Goal: Task Accomplishment & Management: Complete application form

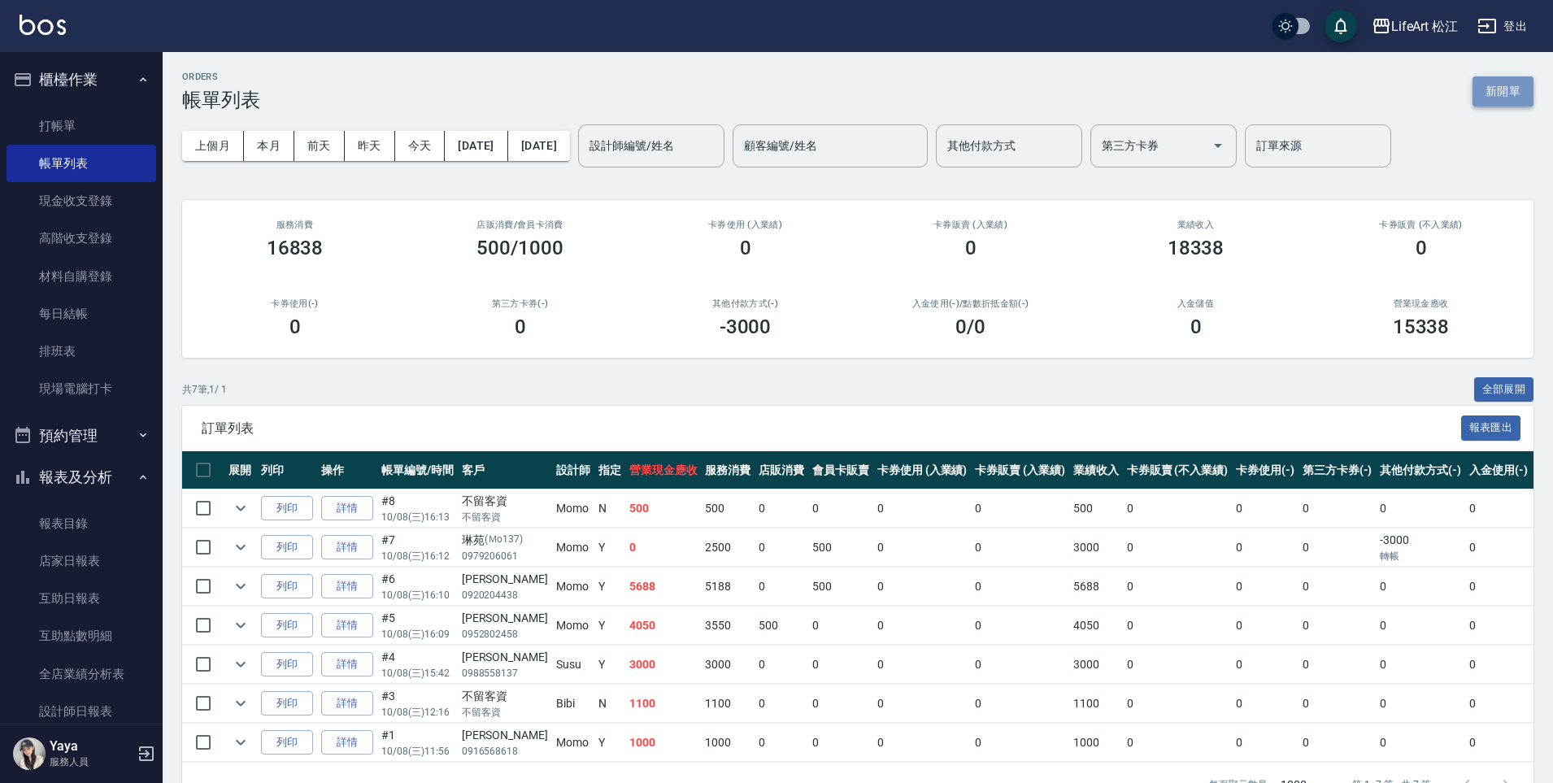
click at [1482, 95] on button "新開單" at bounding box center [1502, 91] width 61 height 30
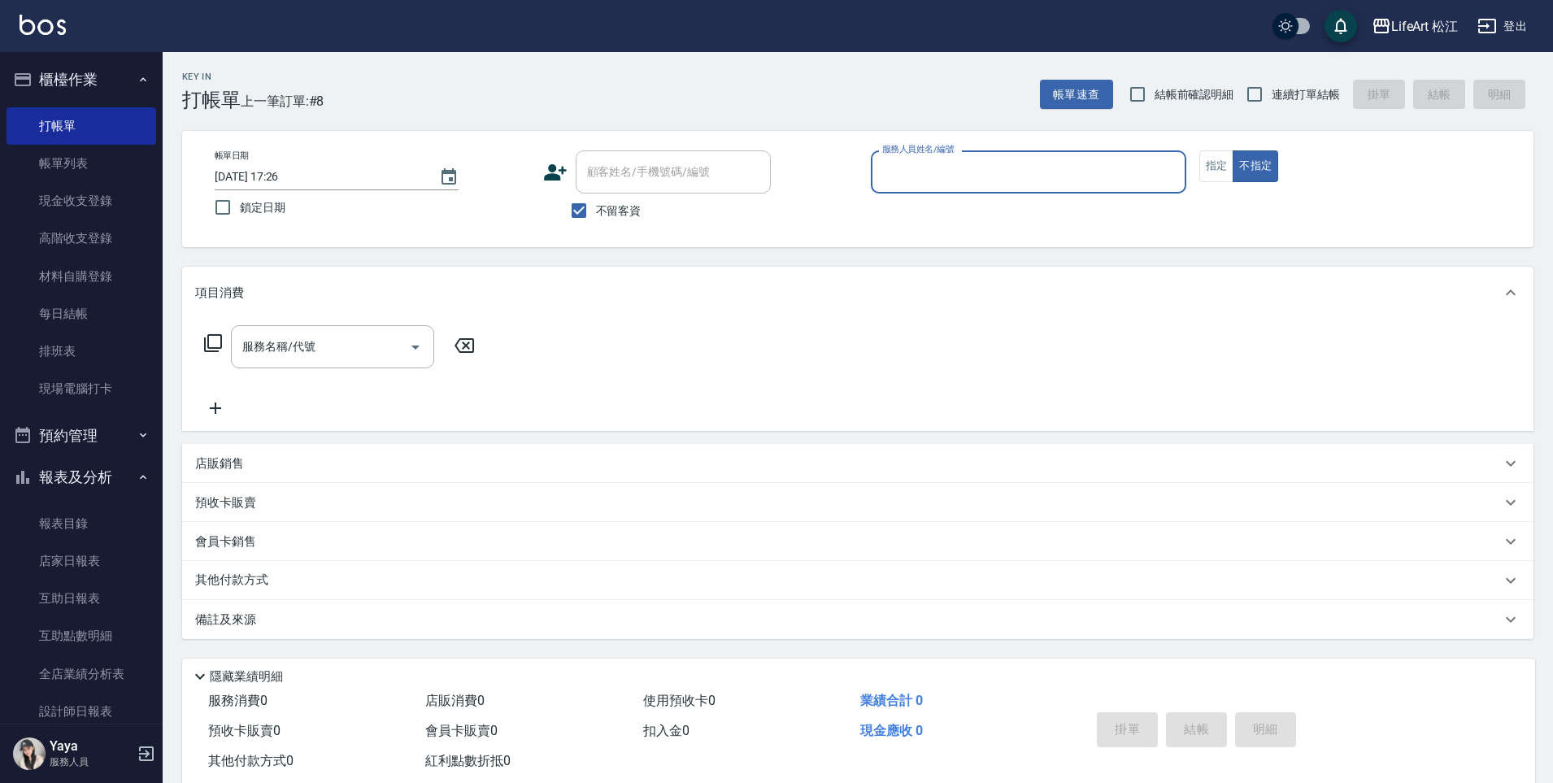
click at [592, 212] on input "不留客資" at bounding box center [579, 210] width 34 height 34
checkbox input "false"
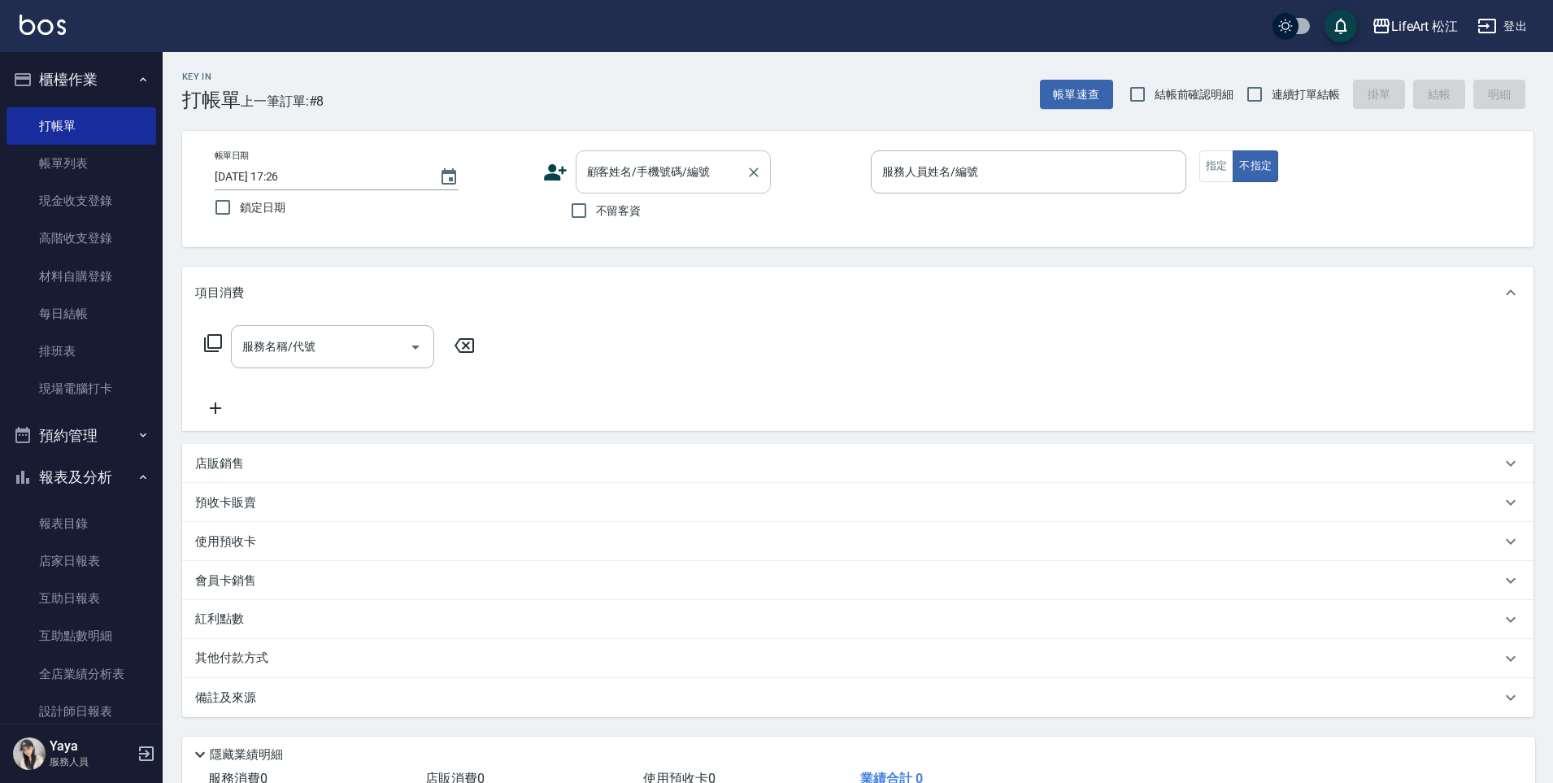
click at [646, 159] on input "顧客姓名/手機號碼/編號" at bounding box center [661, 172] width 156 height 28
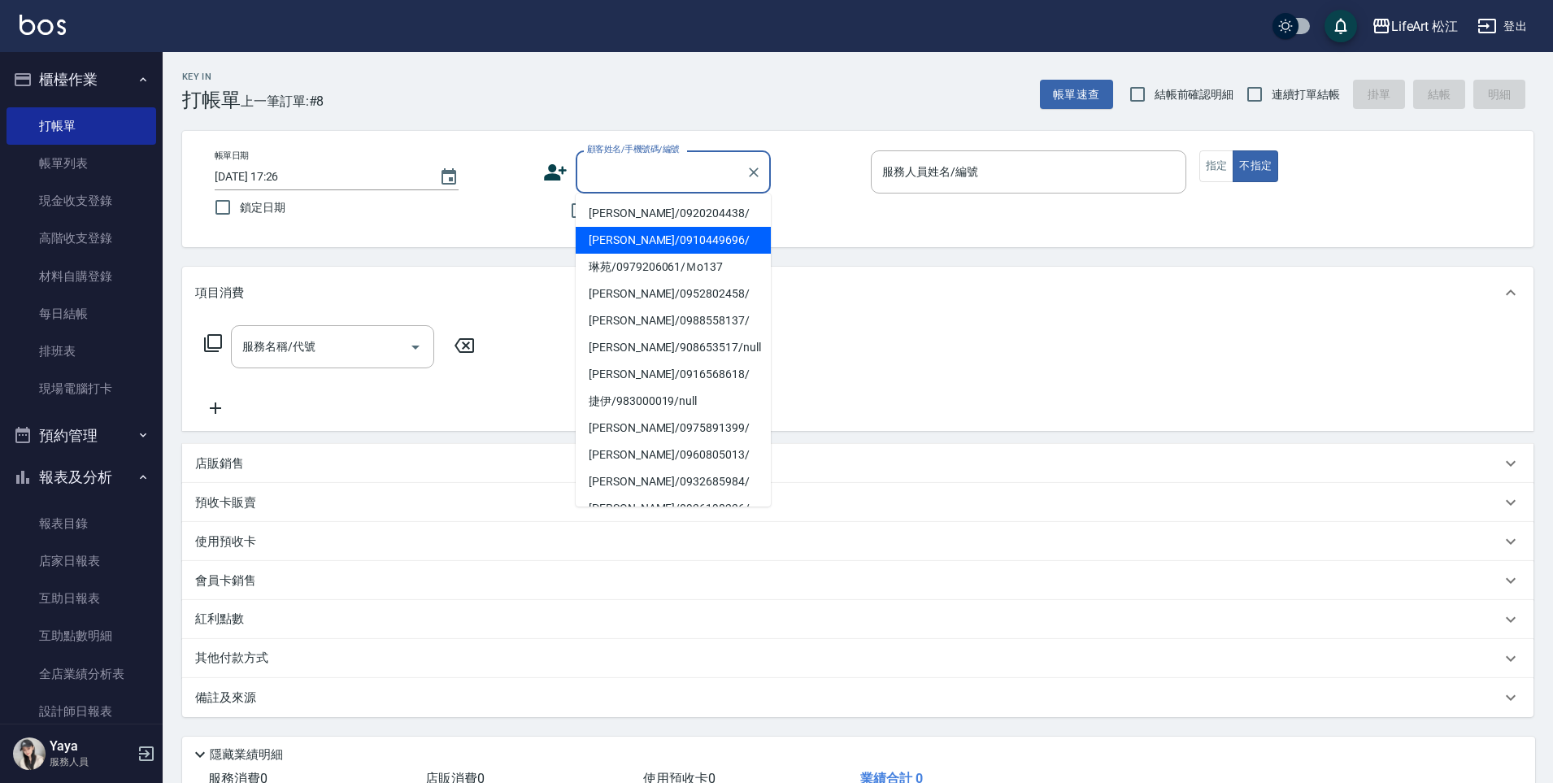
click at [641, 241] on li "[PERSON_NAME]/0910449696/" at bounding box center [673, 240] width 195 height 27
type input "[PERSON_NAME]/0910449696/"
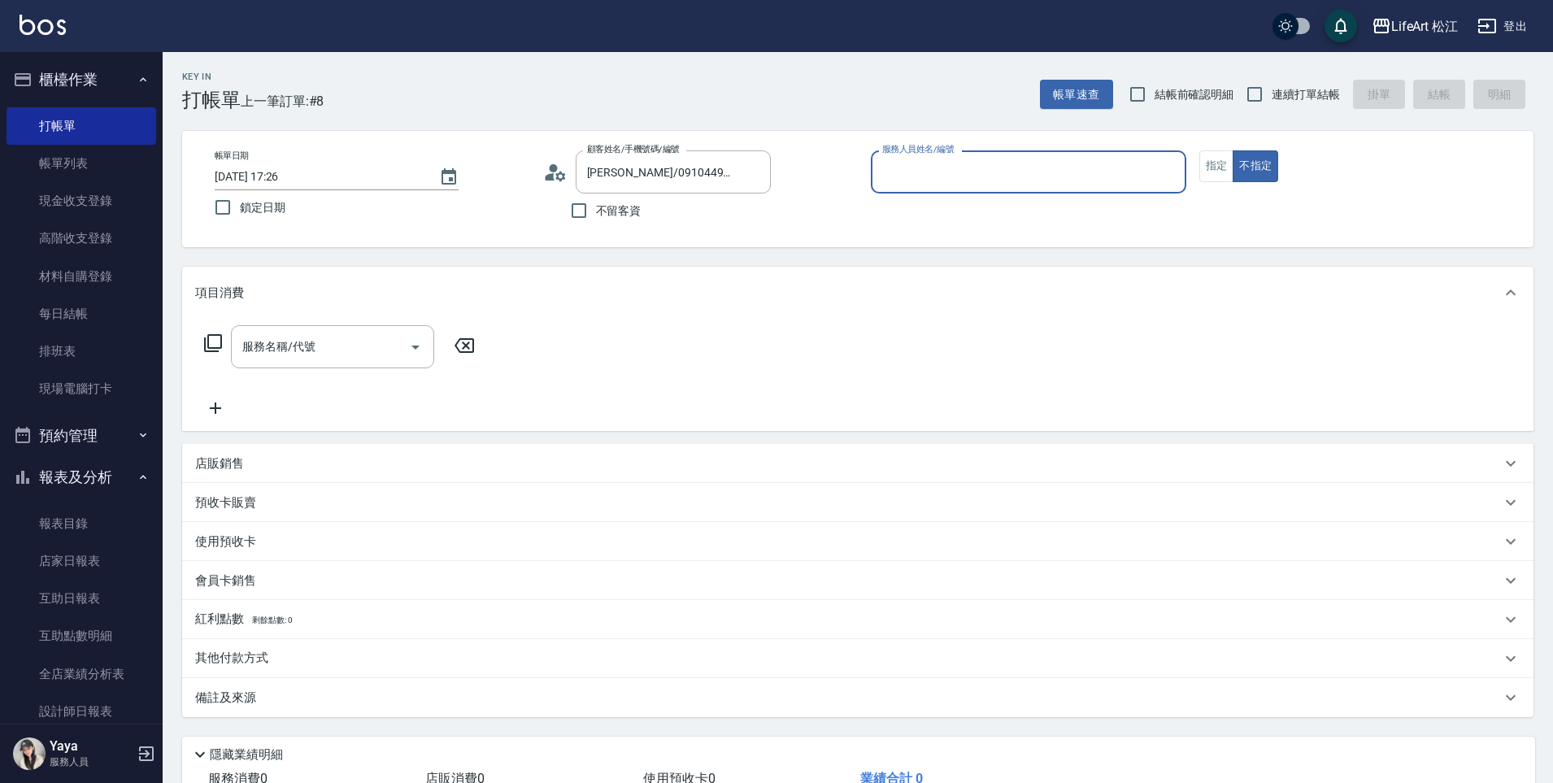
type input "Momo(無代號)"
click at [1212, 156] on button "指定" at bounding box center [1216, 166] width 35 height 32
click at [305, 336] on input "服務名稱/代號" at bounding box center [320, 347] width 164 height 28
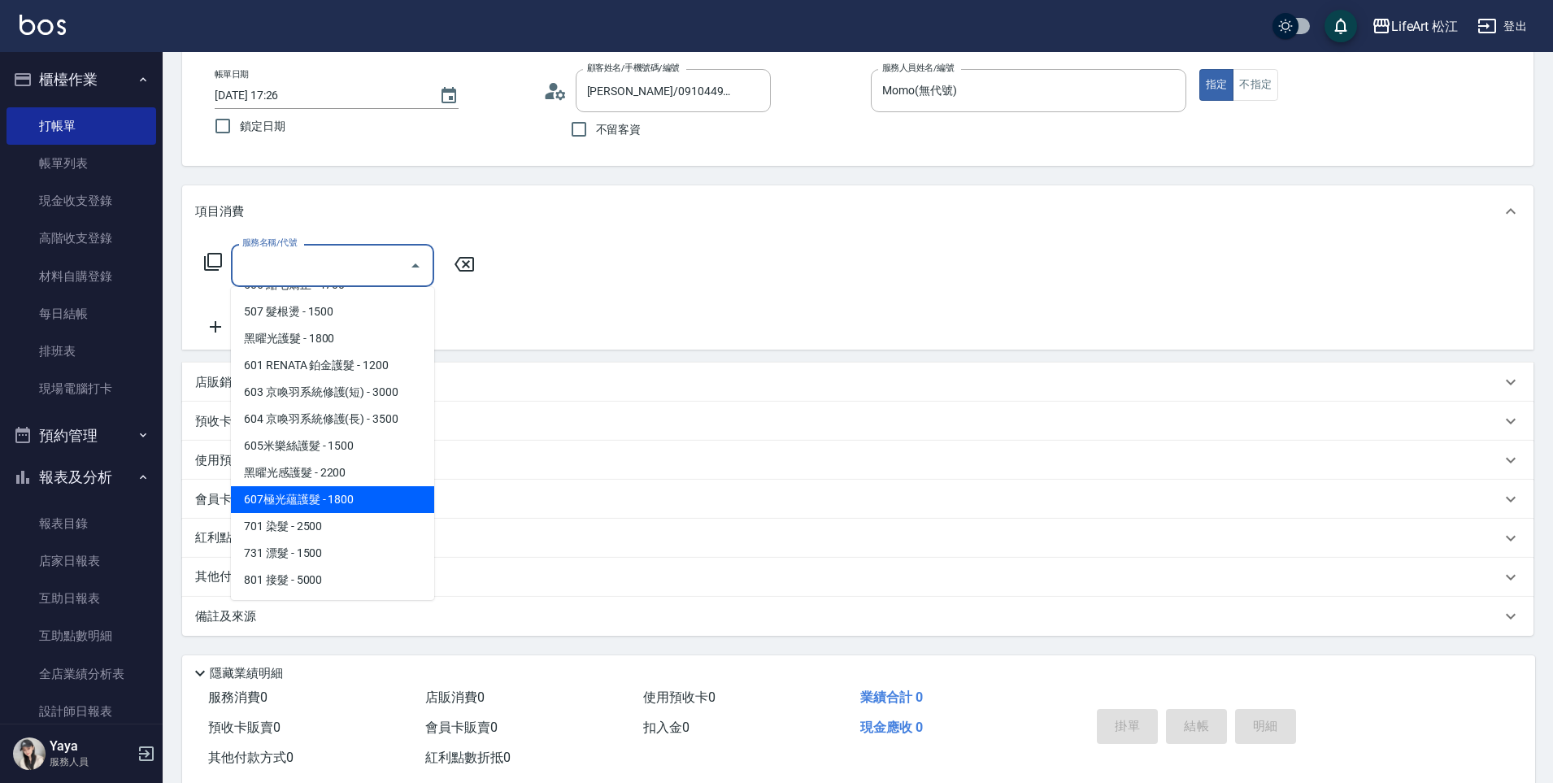
scroll to position [118, 0]
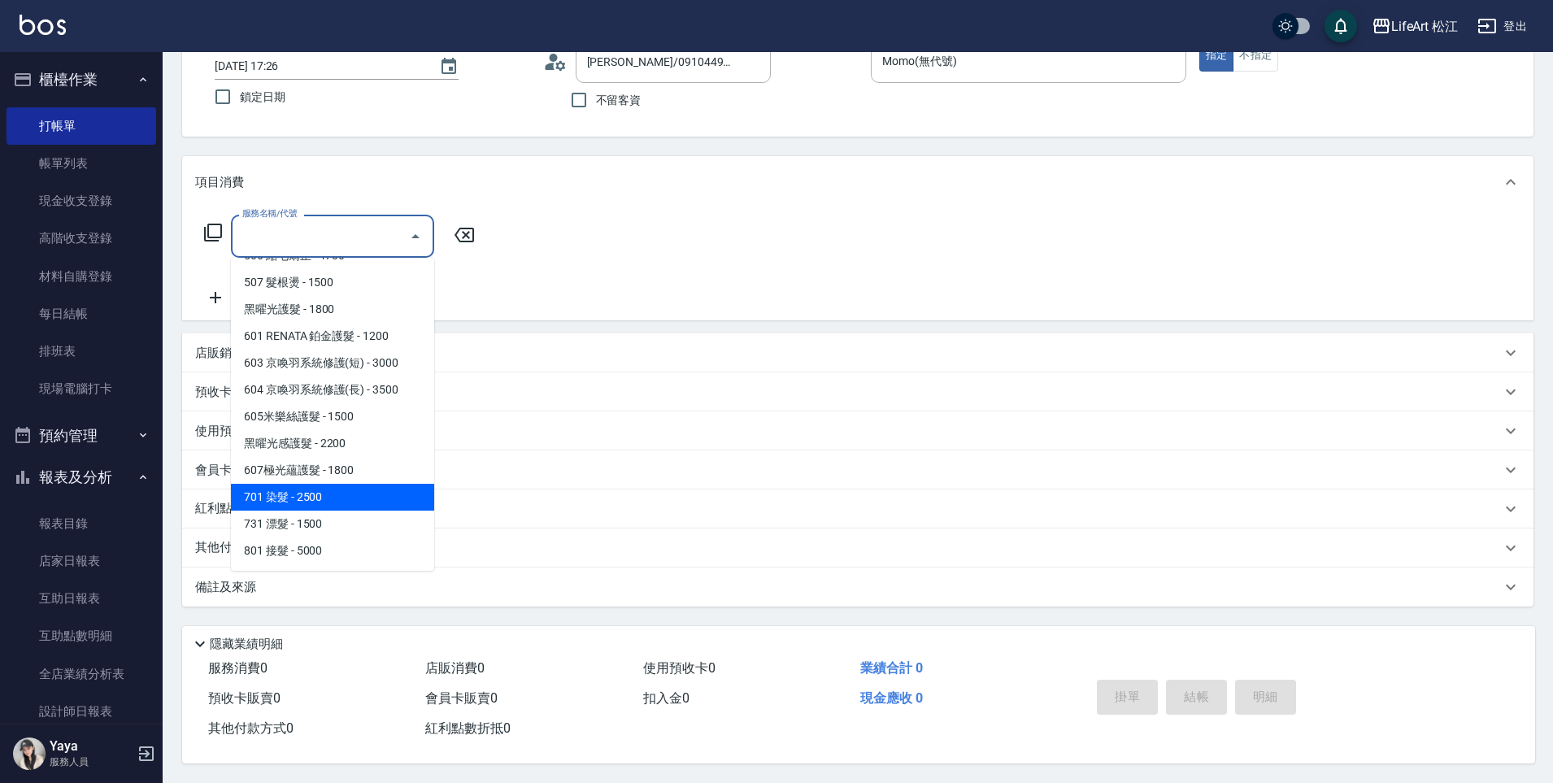
click at [309, 495] on span "701 染髮 - 2500" at bounding box center [332, 497] width 203 height 27
type input "701 染髮(701)"
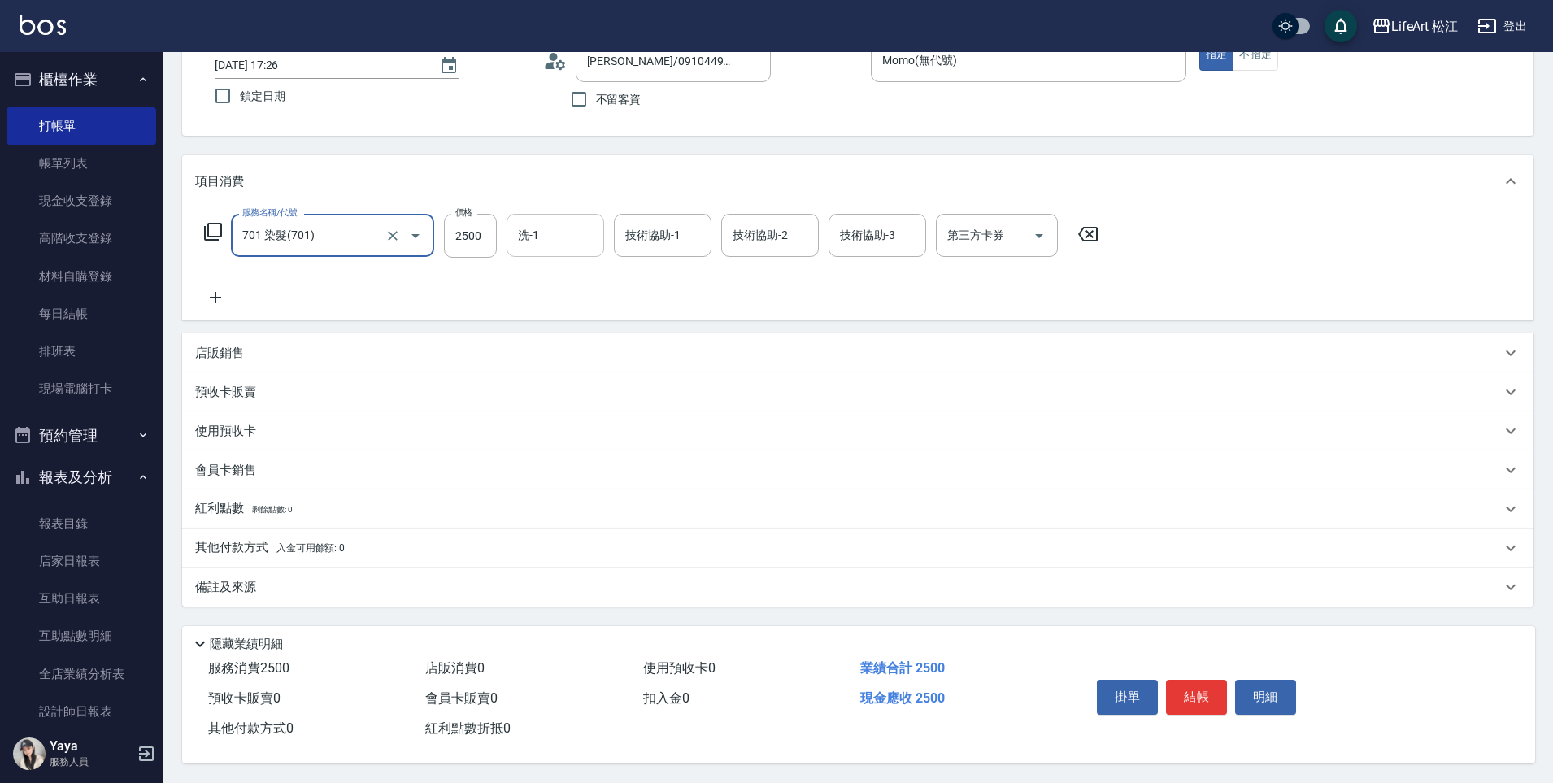
click at [544, 233] on input "洗-1" at bounding box center [555, 235] width 83 height 28
click at [454, 232] on input "2500" at bounding box center [470, 236] width 53 height 44
type input "2850"
click at [533, 224] on div "洗-1 洗-1" at bounding box center [556, 235] width 98 height 43
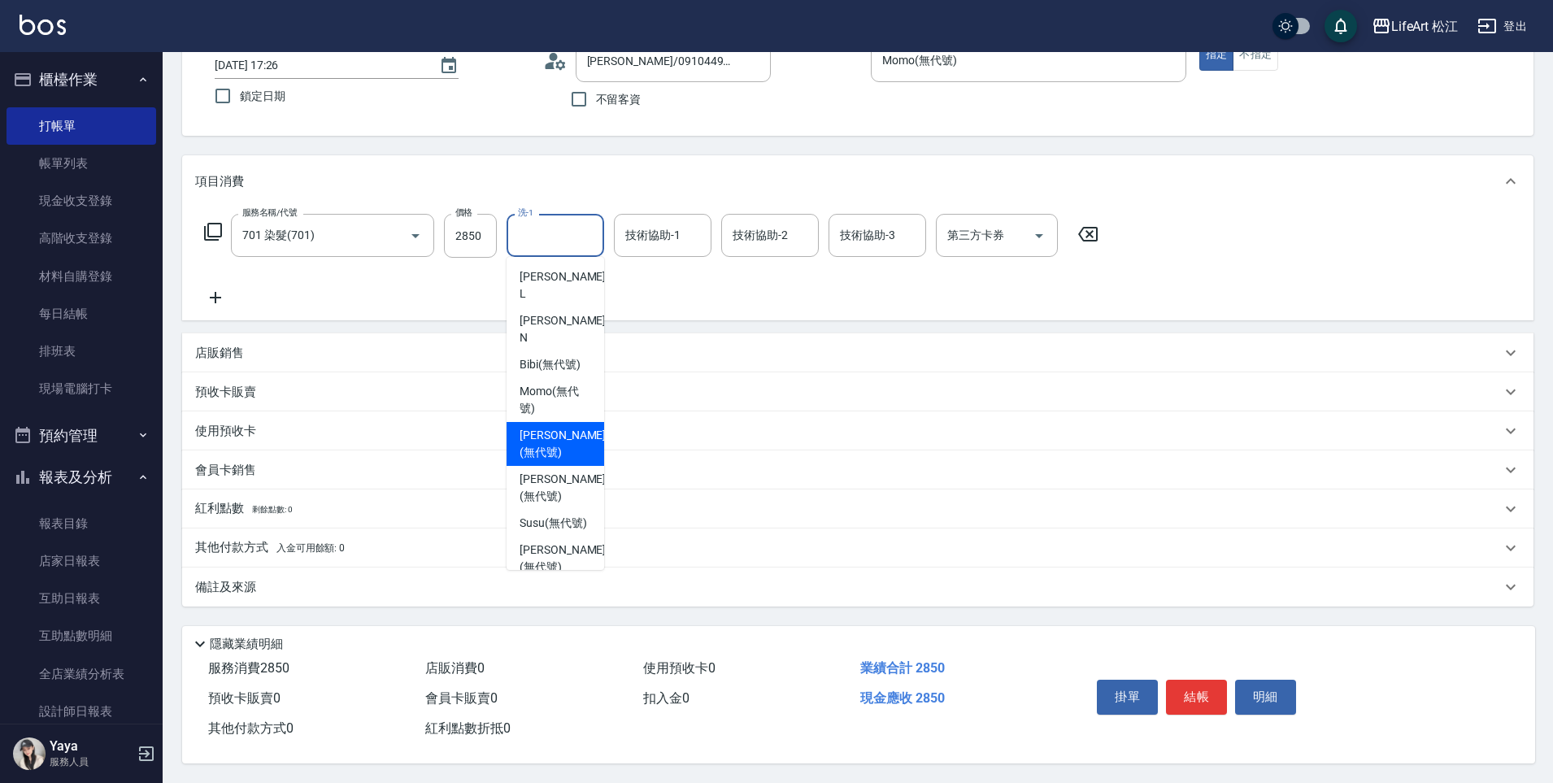
drag, startPoint x: 546, startPoint y: 401, endPoint x: 552, endPoint y: 383, distance: 18.8
click at [546, 427] on span "[PERSON_NAME] (無代號)" at bounding box center [563, 444] width 86 height 34
type input "[PERSON_NAME](無代號)"
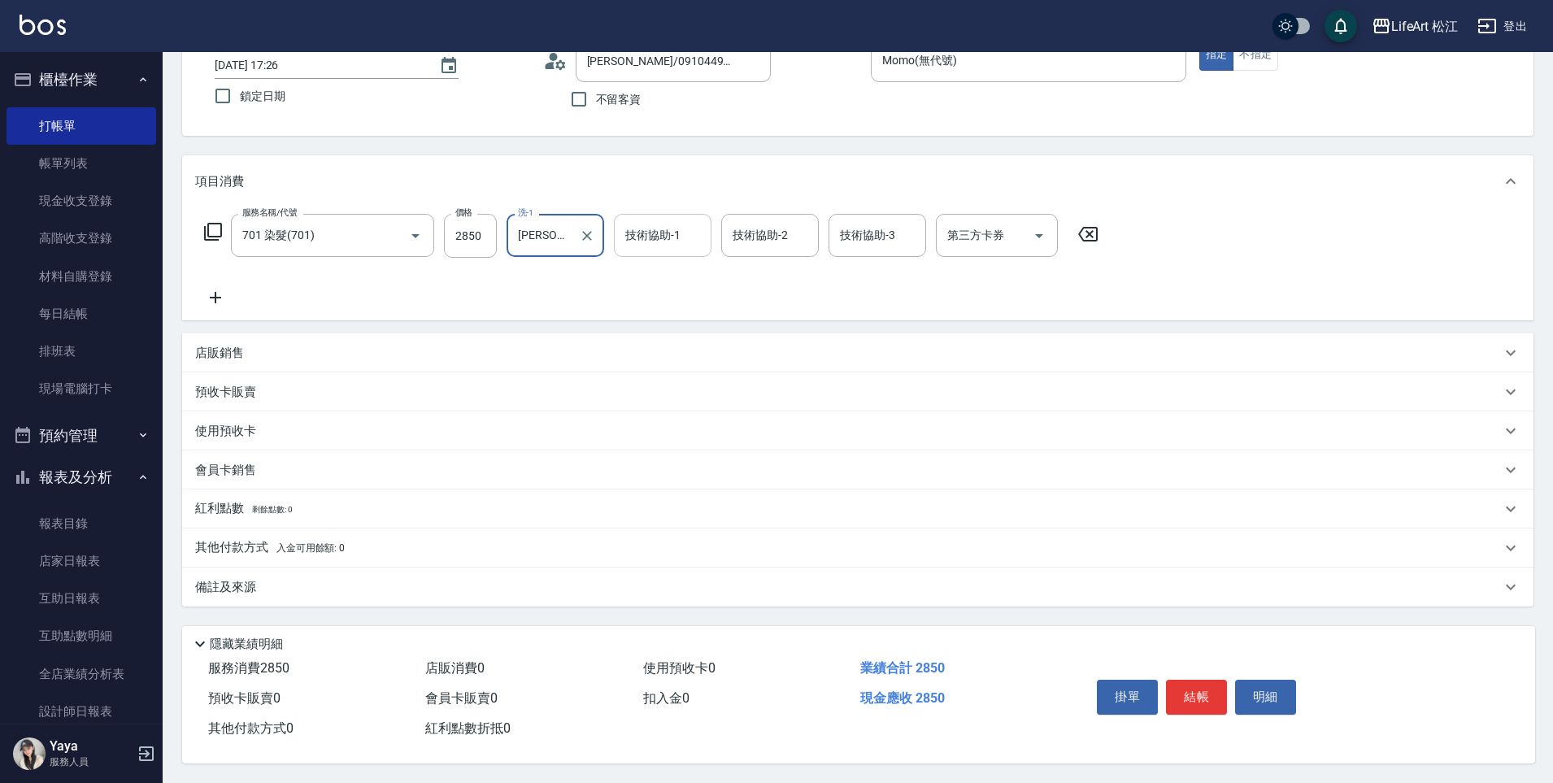
click at [676, 224] on div "技術協助-1 技術協助-1" at bounding box center [663, 235] width 98 height 43
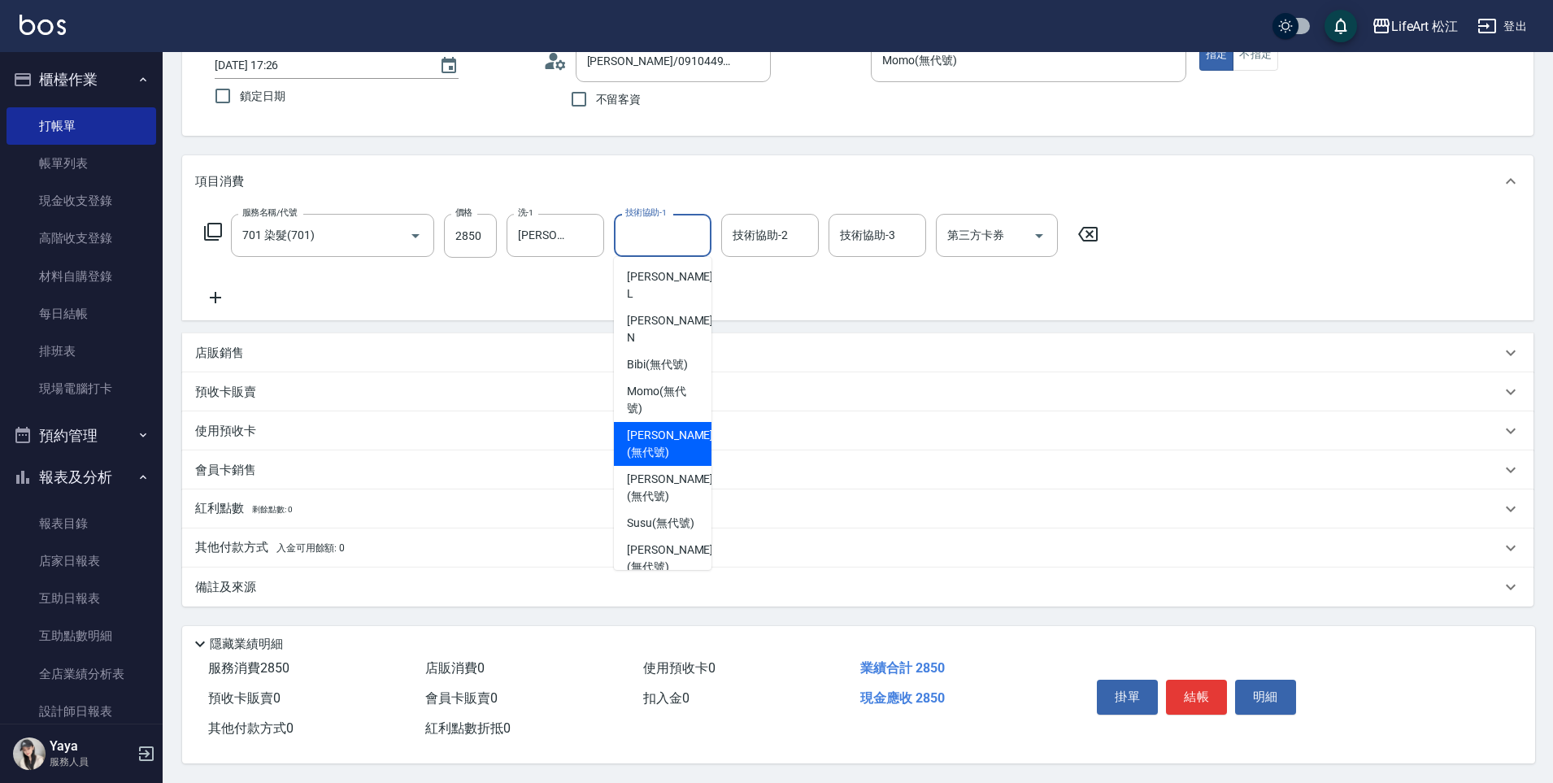
click at [664, 422] on div "[PERSON_NAME] (無代號)" at bounding box center [663, 444] width 98 height 44
type input "[PERSON_NAME](無代號)"
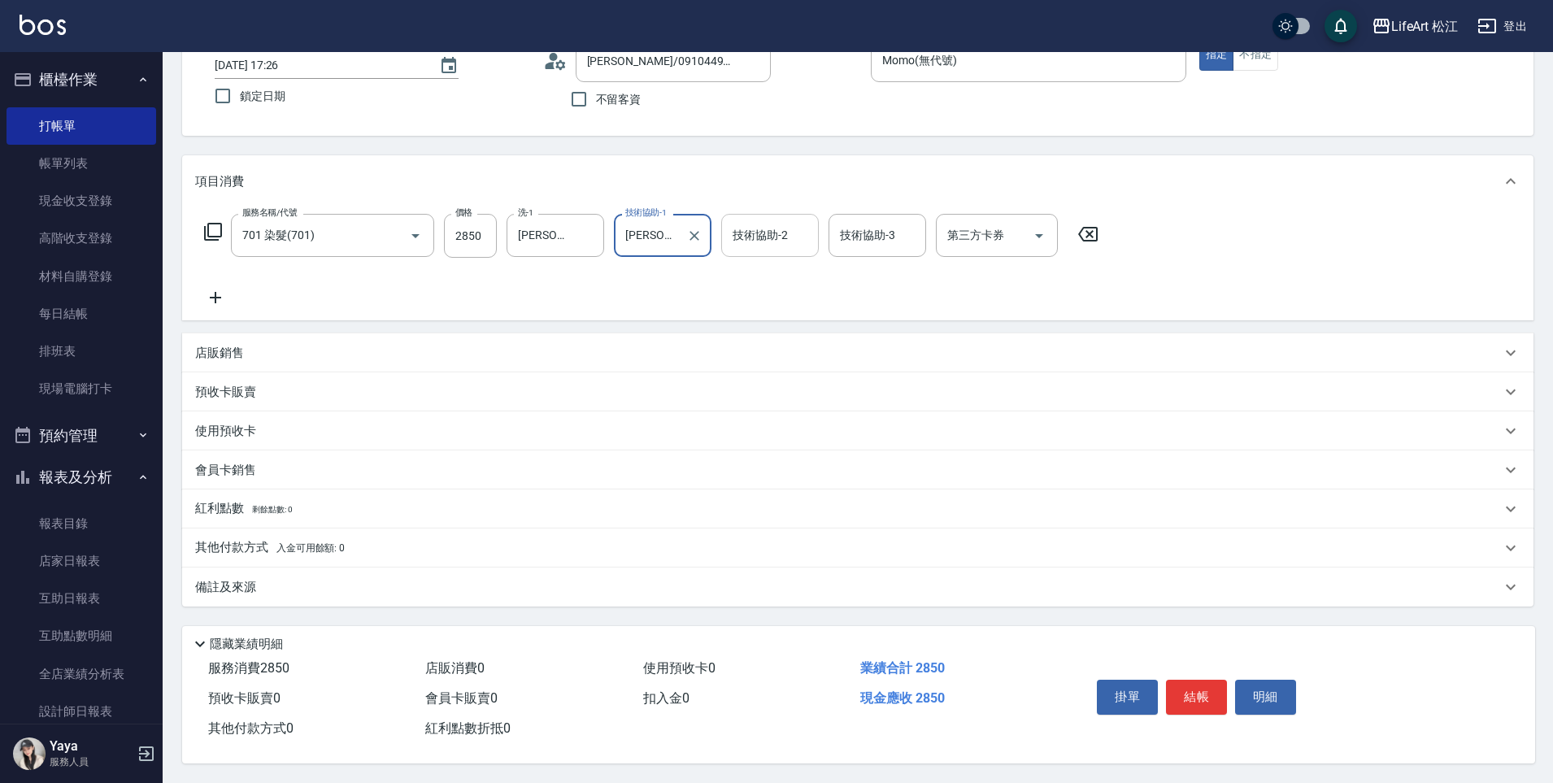
click at [758, 237] on input "技術協助-2" at bounding box center [769, 235] width 83 height 28
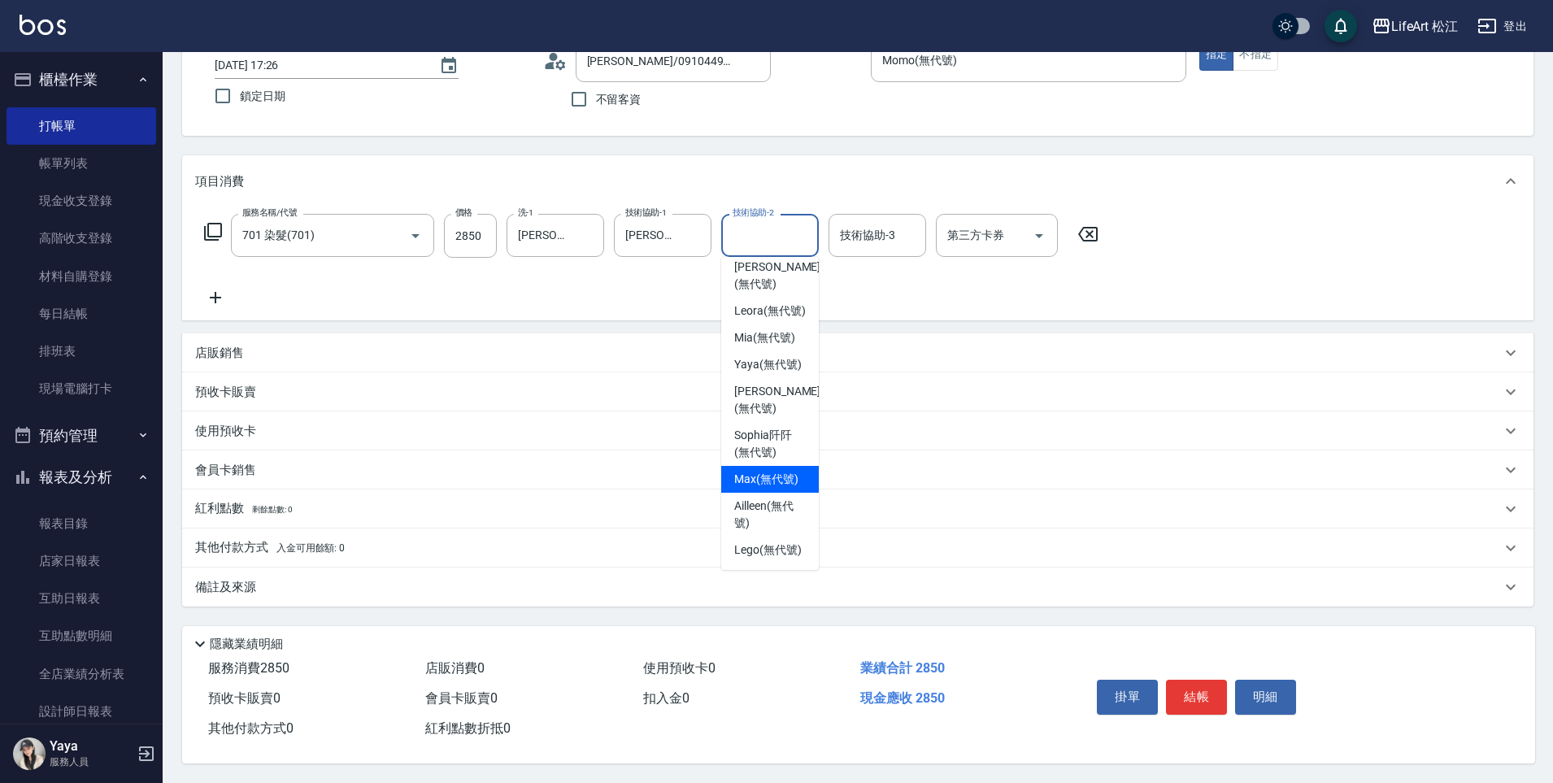
scroll to position [0, 0]
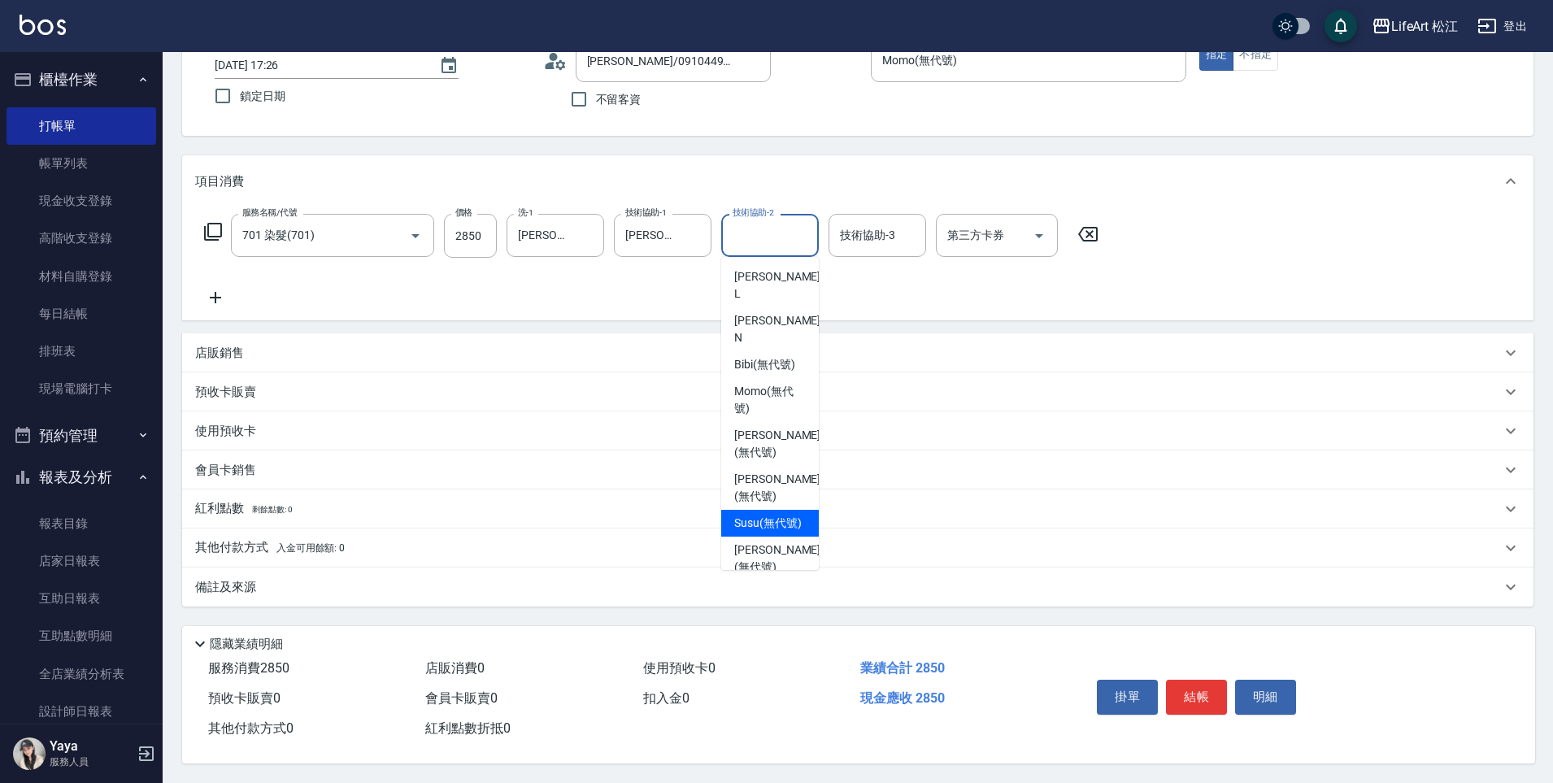
click at [765, 515] on span "Susu (無代號)" at bounding box center [767, 523] width 67 height 17
type input "Susu(無代號)"
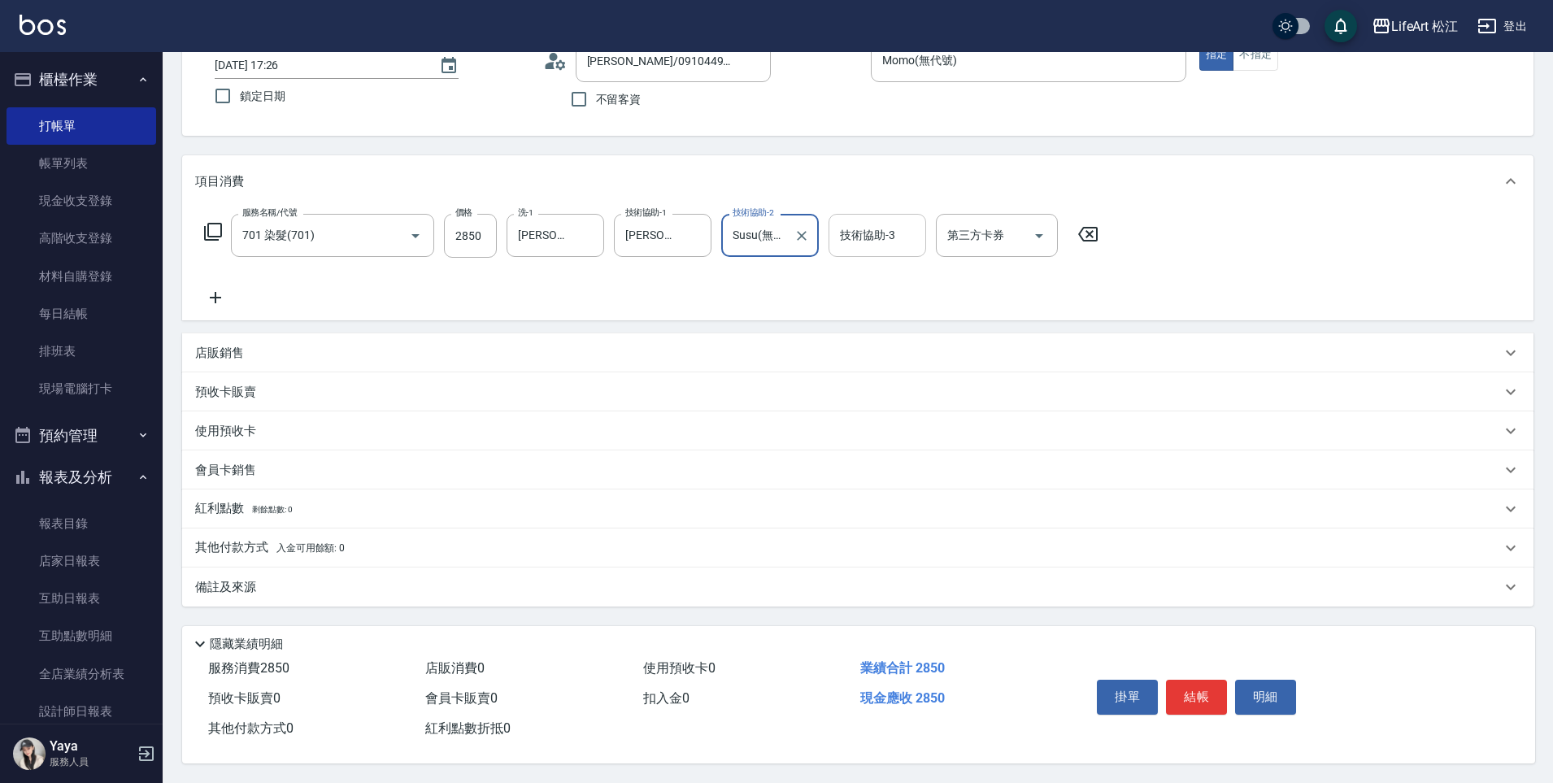
click at [852, 227] on div "技術協助-3 技術協助-3" at bounding box center [877, 235] width 98 height 43
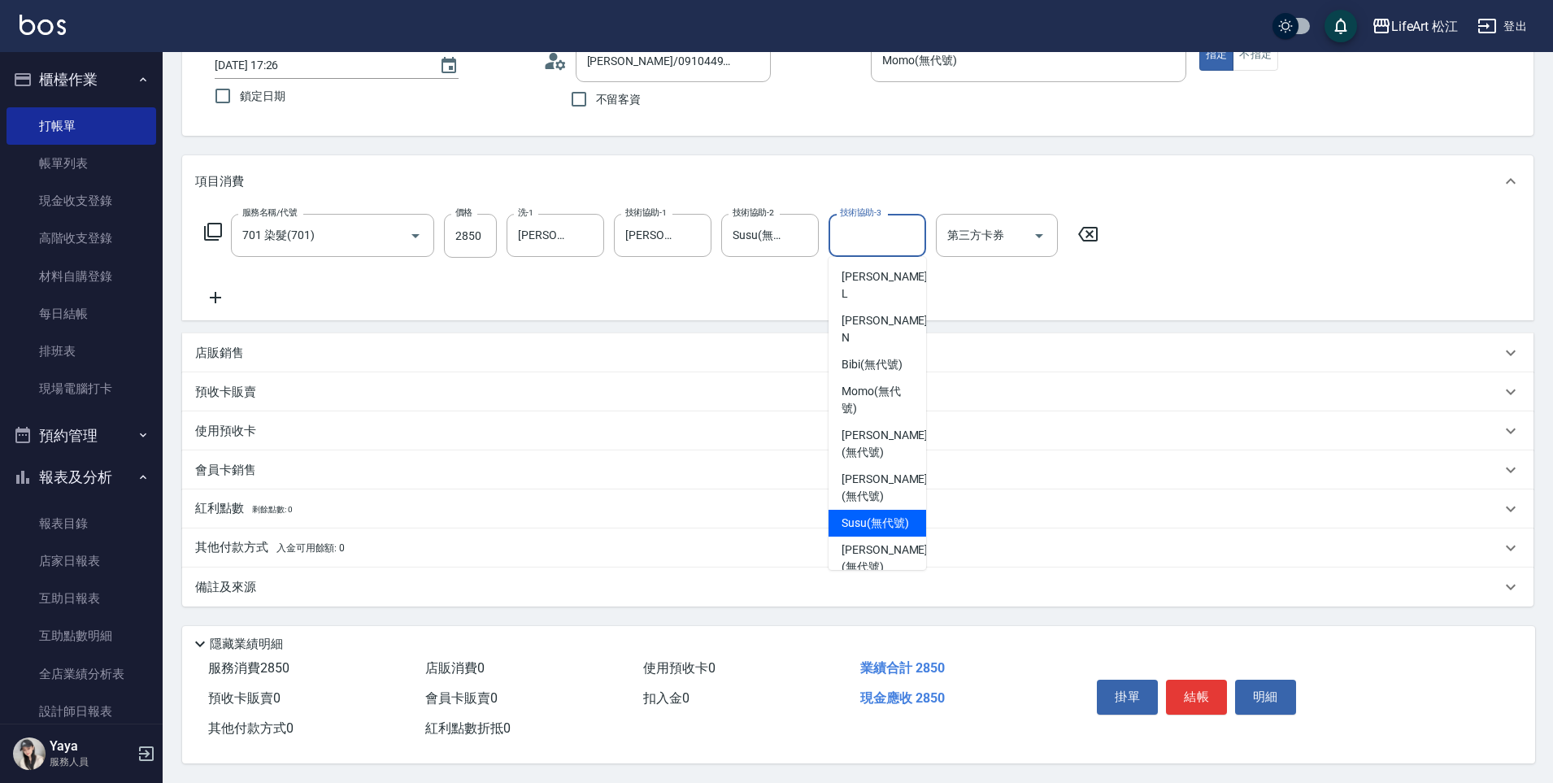
click at [877, 515] on span "Susu (無代號)" at bounding box center [874, 523] width 67 height 17
type input "Susu(無代號)"
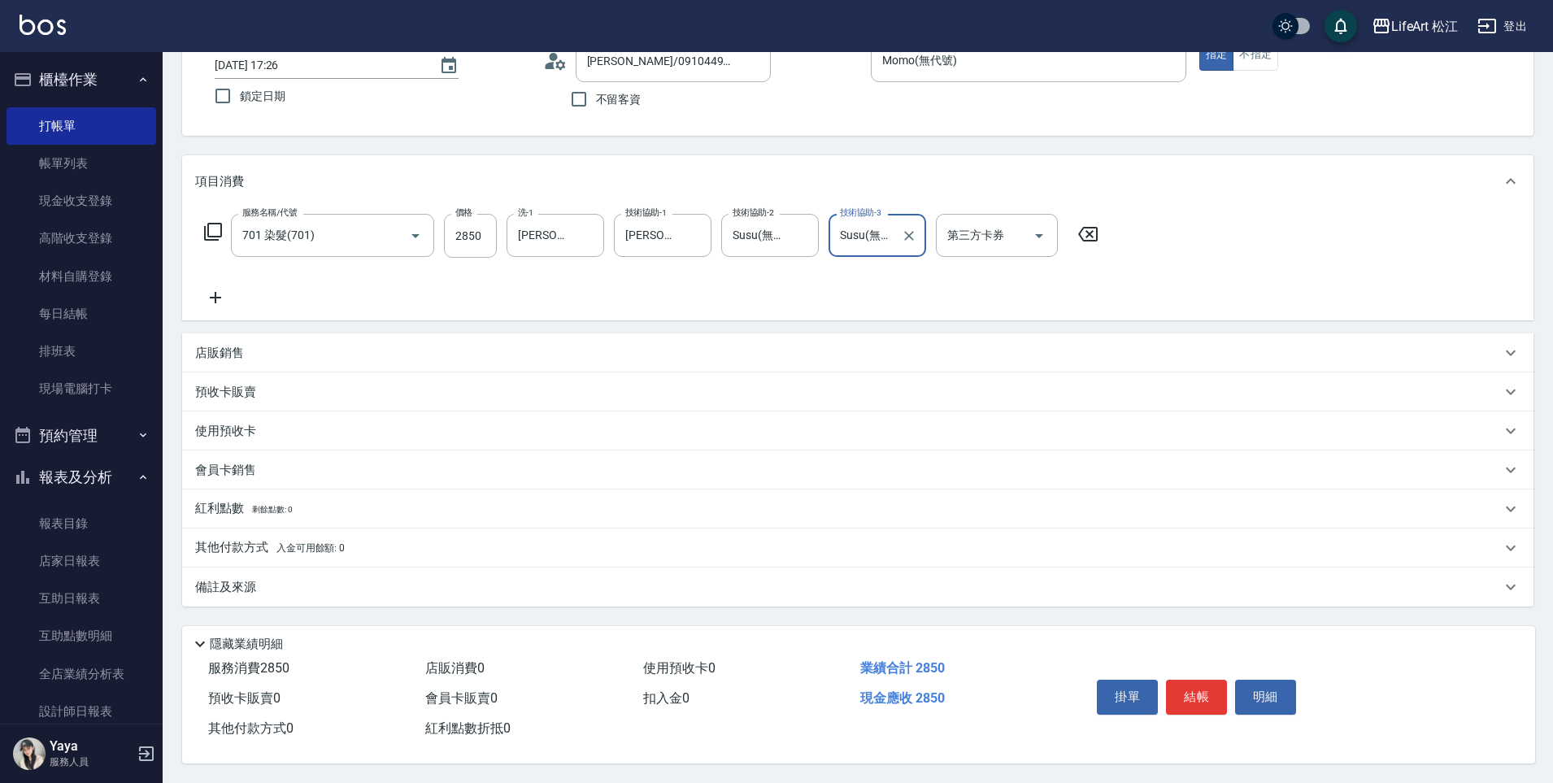
click at [262, 580] on div "備註及來源" at bounding box center [848, 587] width 1306 height 17
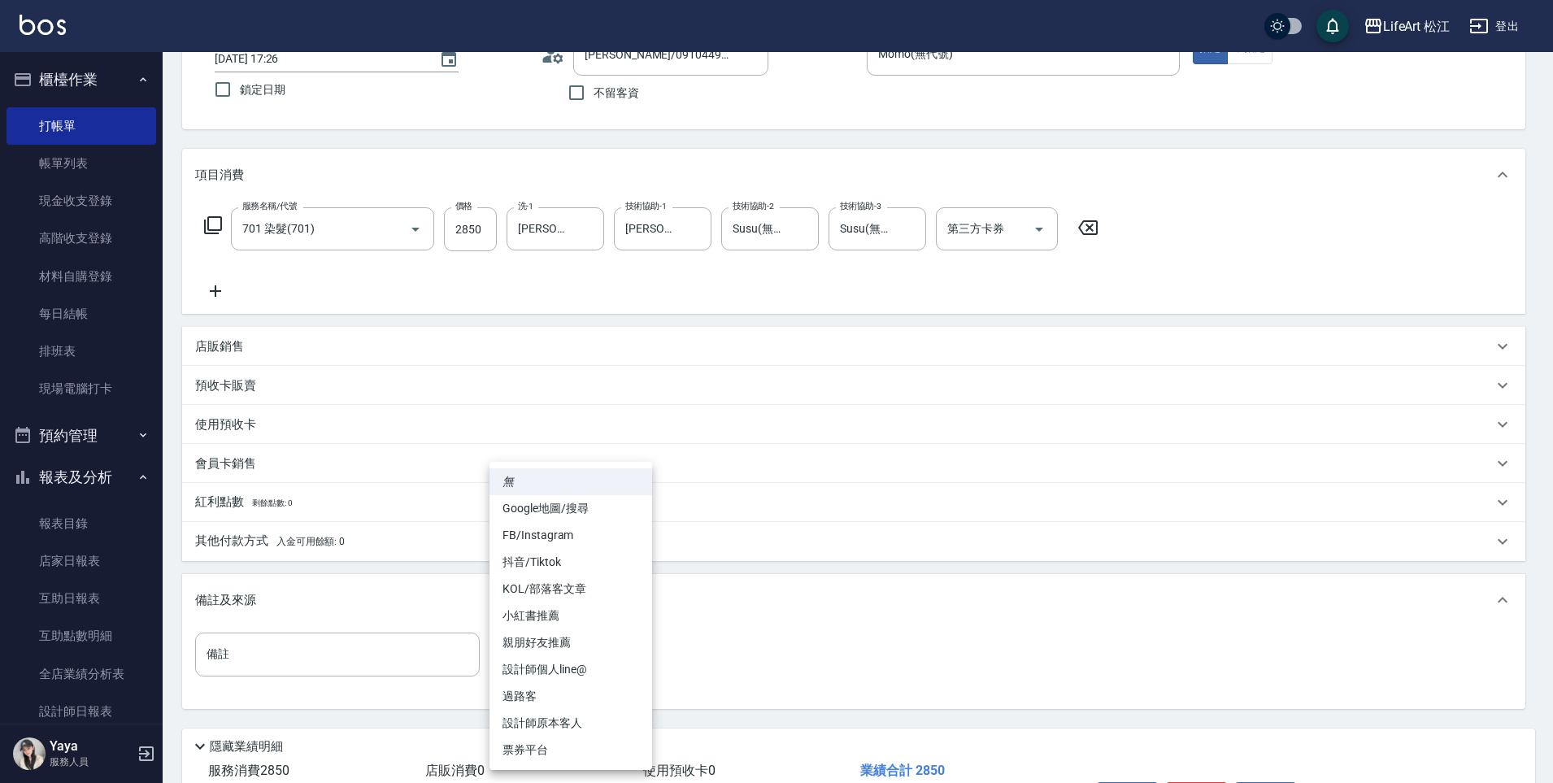
click at [611, 665] on body "LifeArt 松江 登出 櫃檯作業 打帳單 帳單列表 現金收支登錄 高階收支登錄 材料自購登錄 每日結帳 排班表 現場電腦打卡 預約管理 預約管理 單日預約…" at bounding box center [776, 383] width 1553 height 1003
click at [567, 533] on li "FB/Instagram" at bounding box center [570, 535] width 163 height 27
type input "FB/Instagram"
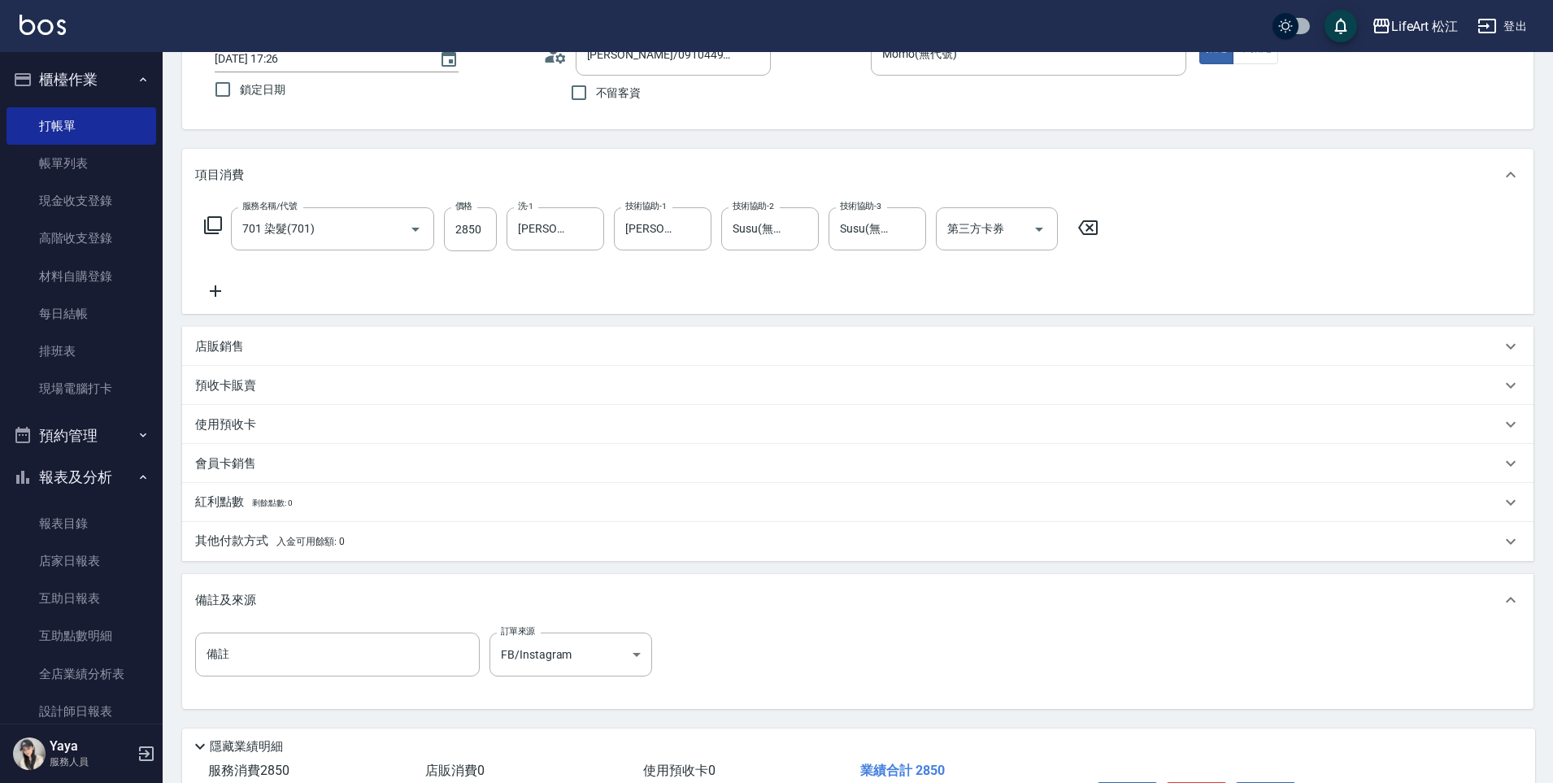
click at [285, 543] on span "入金可用餘額: 0" at bounding box center [310, 541] width 69 height 11
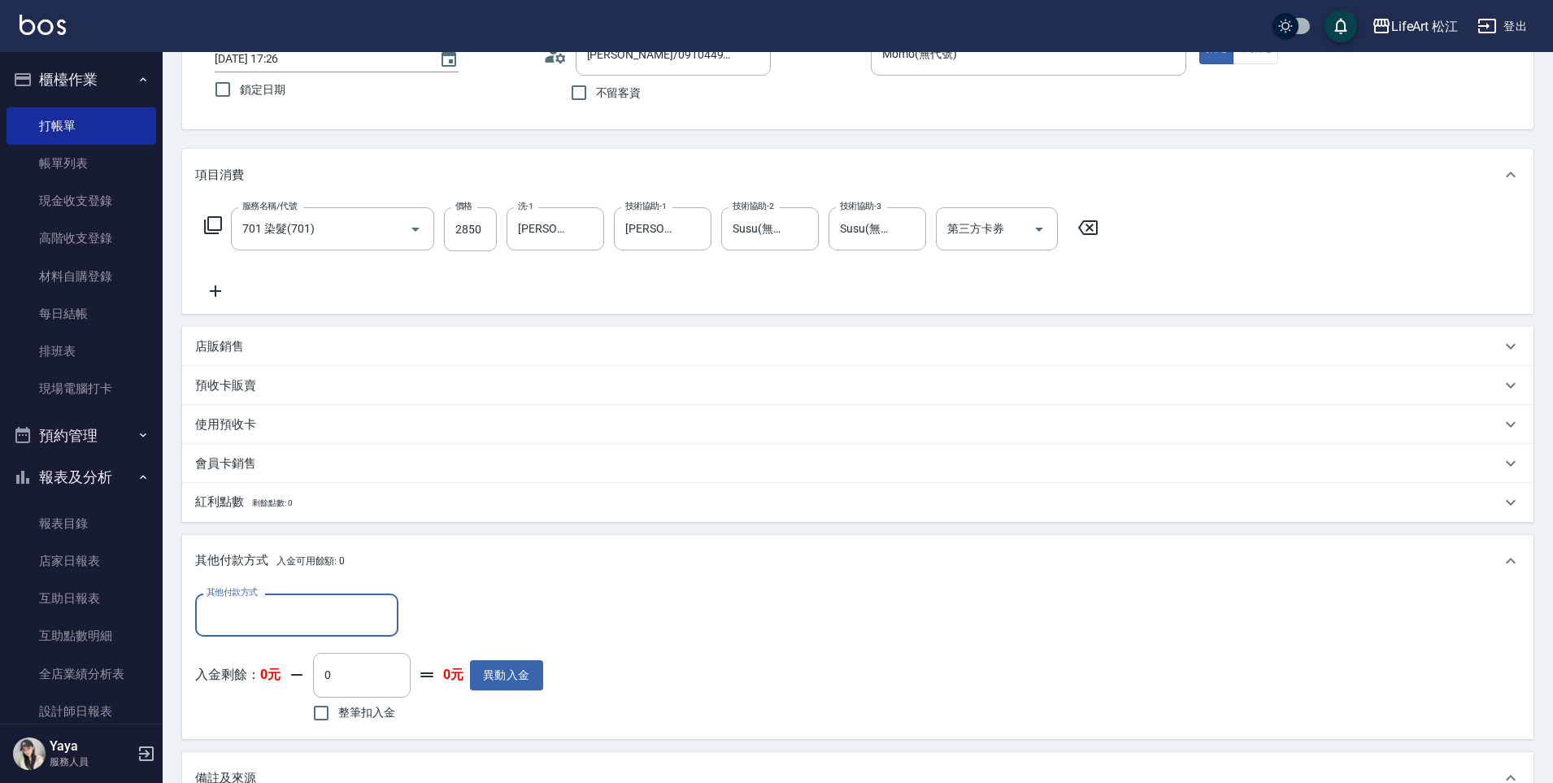
scroll to position [1, 0]
click at [245, 593] on label "其他付款方式" at bounding box center [232, 592] width 51 height 12
click at [245, 601] on input "其他付款方式" at bounding box center [296, 615] width 189 height 28
click at [252, 617] on input "其他付款方式" at bounding box center [296, 615] width 189 height 28
click at [255, 659] on span "轉帳" at bounding box center [296, 656] width 203 height 27
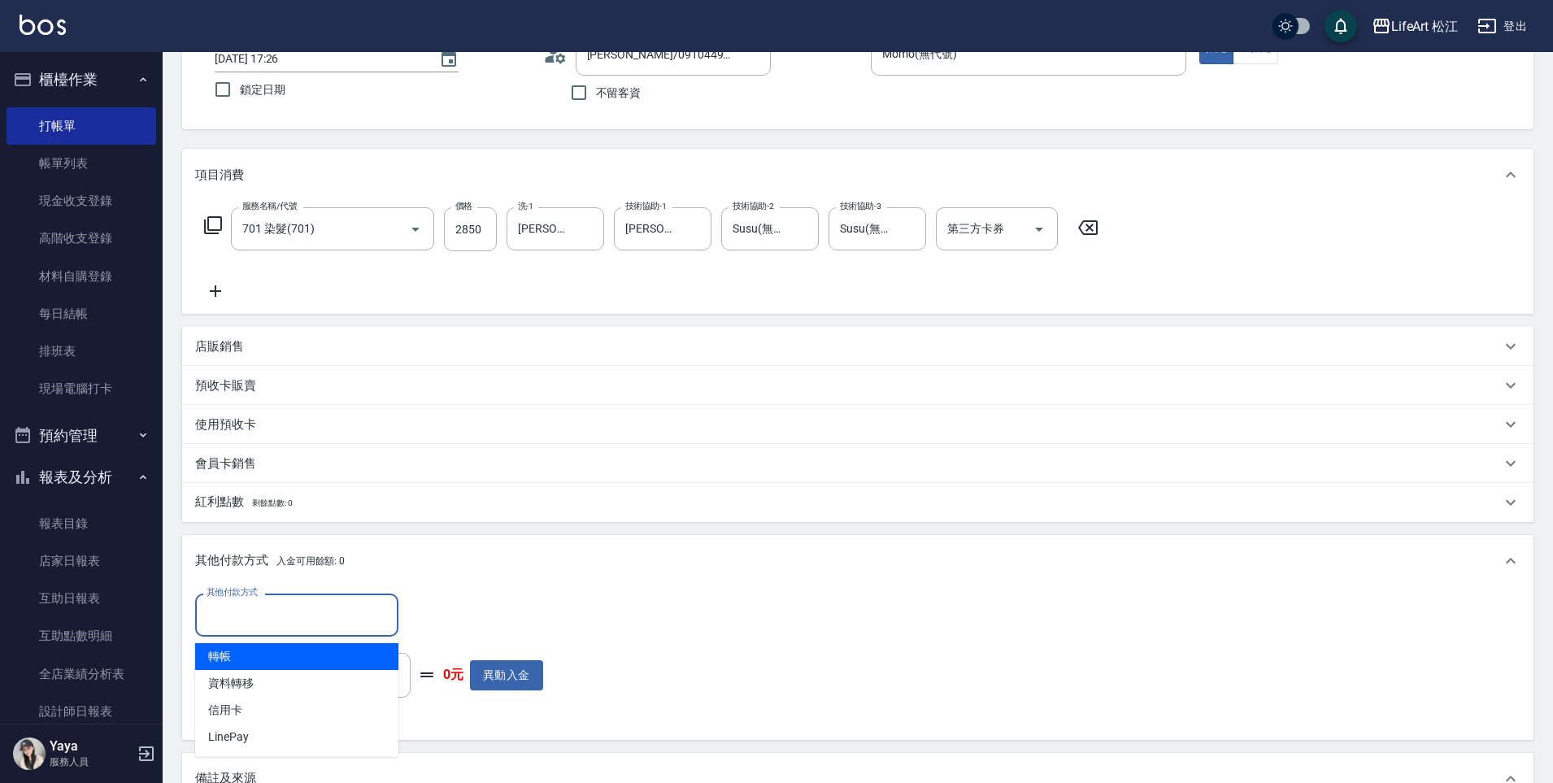
type input "轉帳"
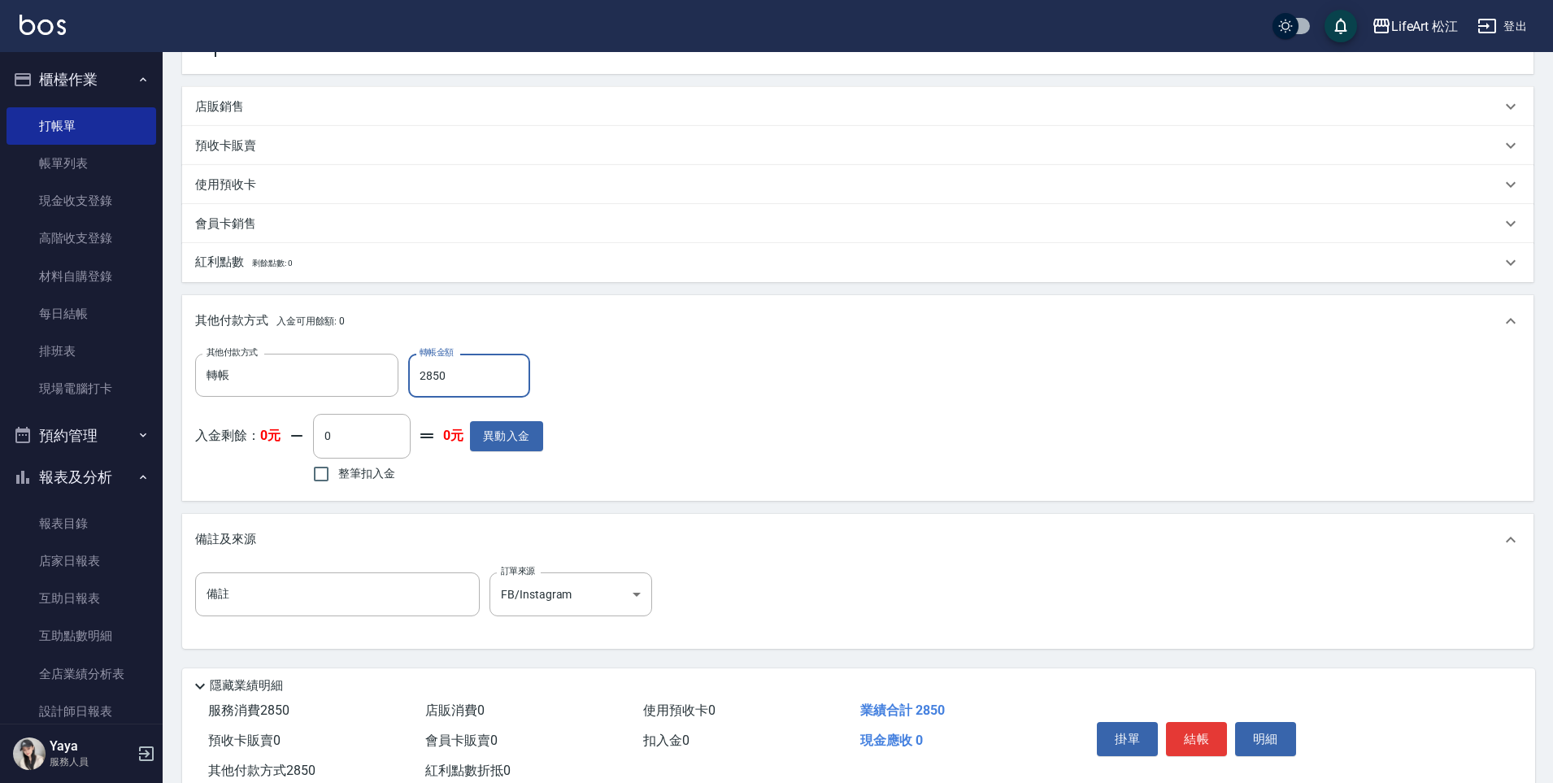
scroll to position [407, 0]
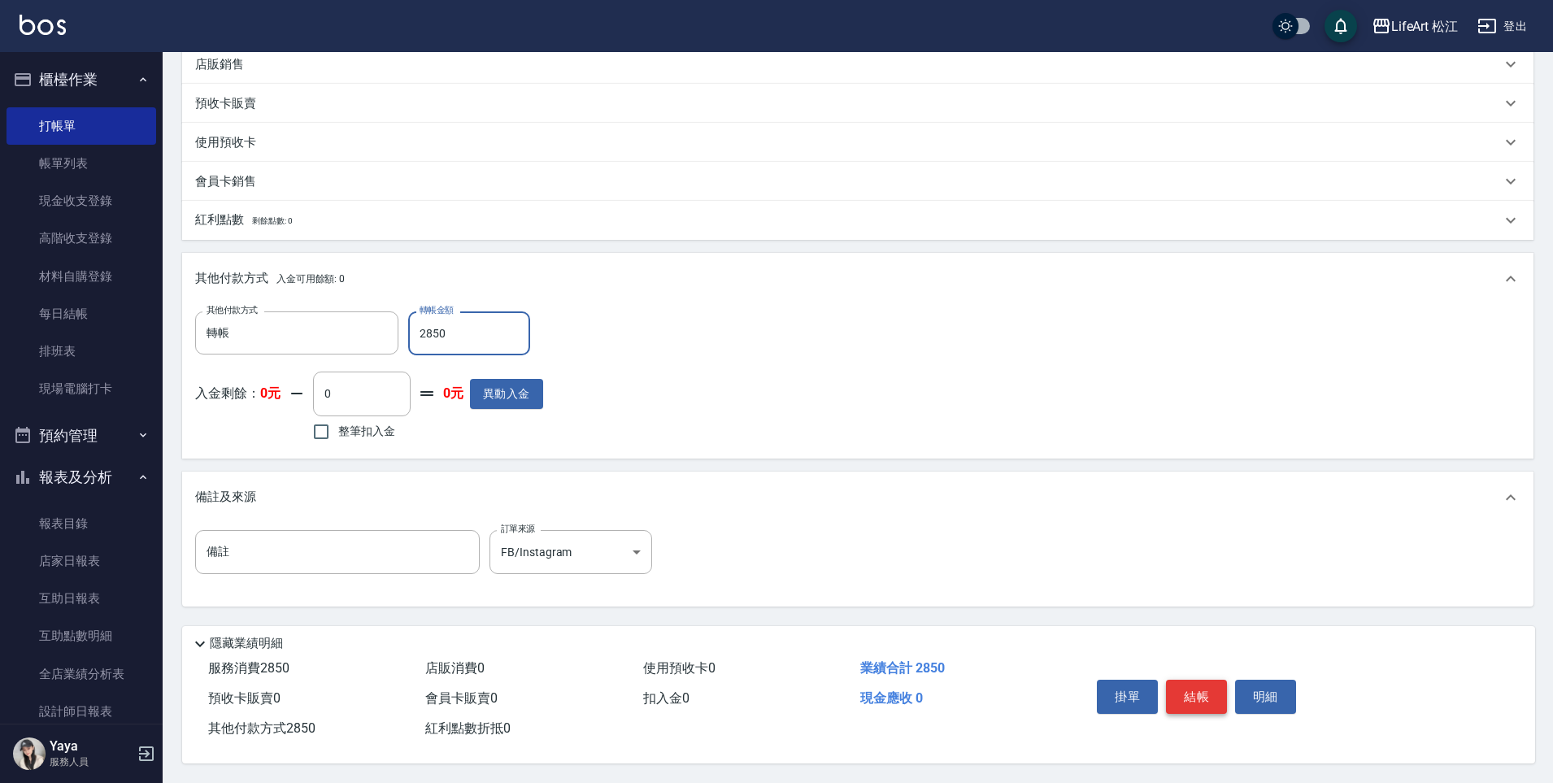
type input "2850"
click at [1211, 691] on button "結帳" at bounding box center [1196, 697] width 61 height 34
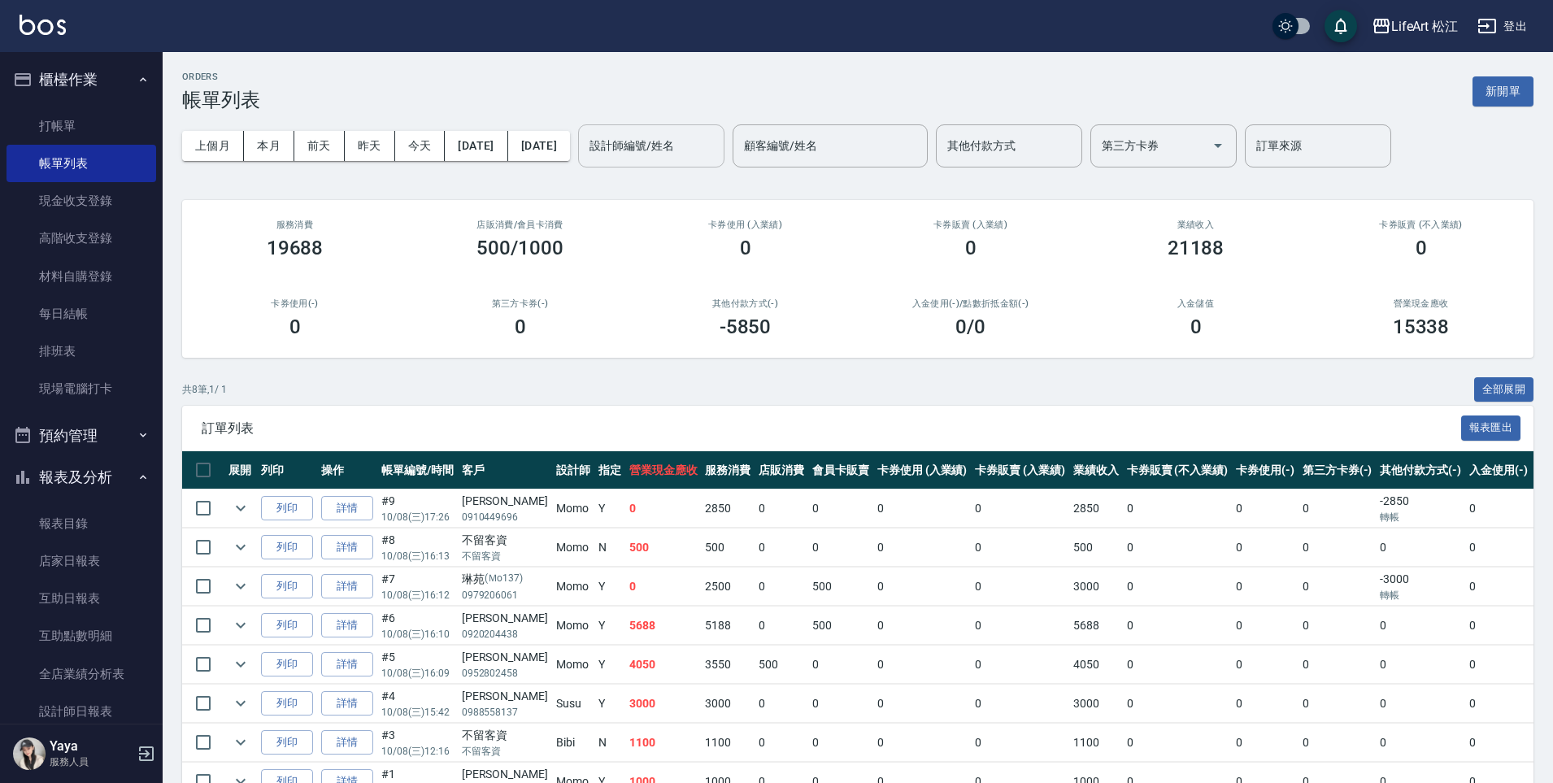
click at [694, 146] on input "設計師編號/姓名" at bounding box center [651, 146] width 132 height 28
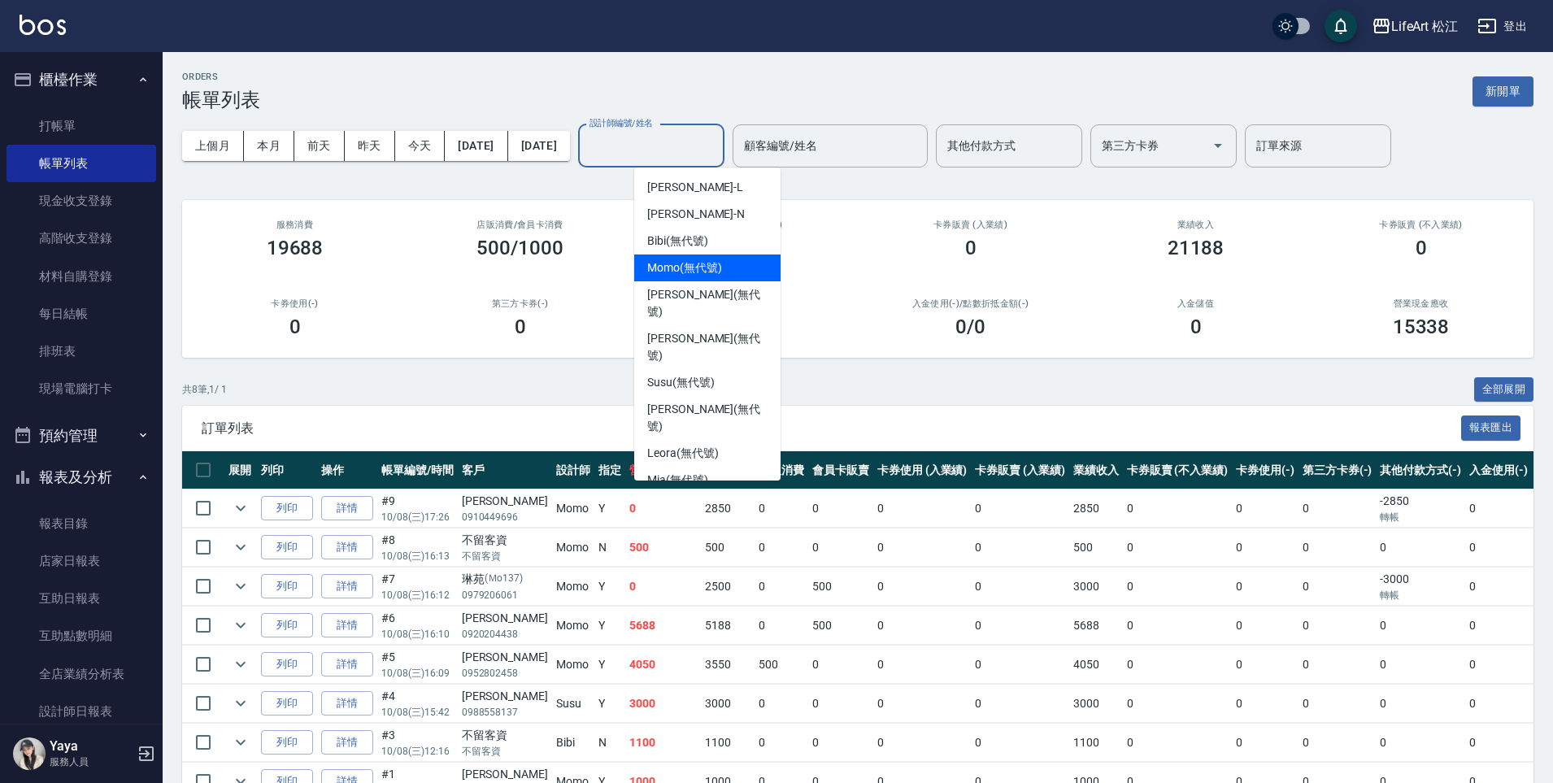
click at [700, 277] on div "Momo (無代號)" at bounding box center [707, 267] width 146 height 27
type input "Momo(無代號)"
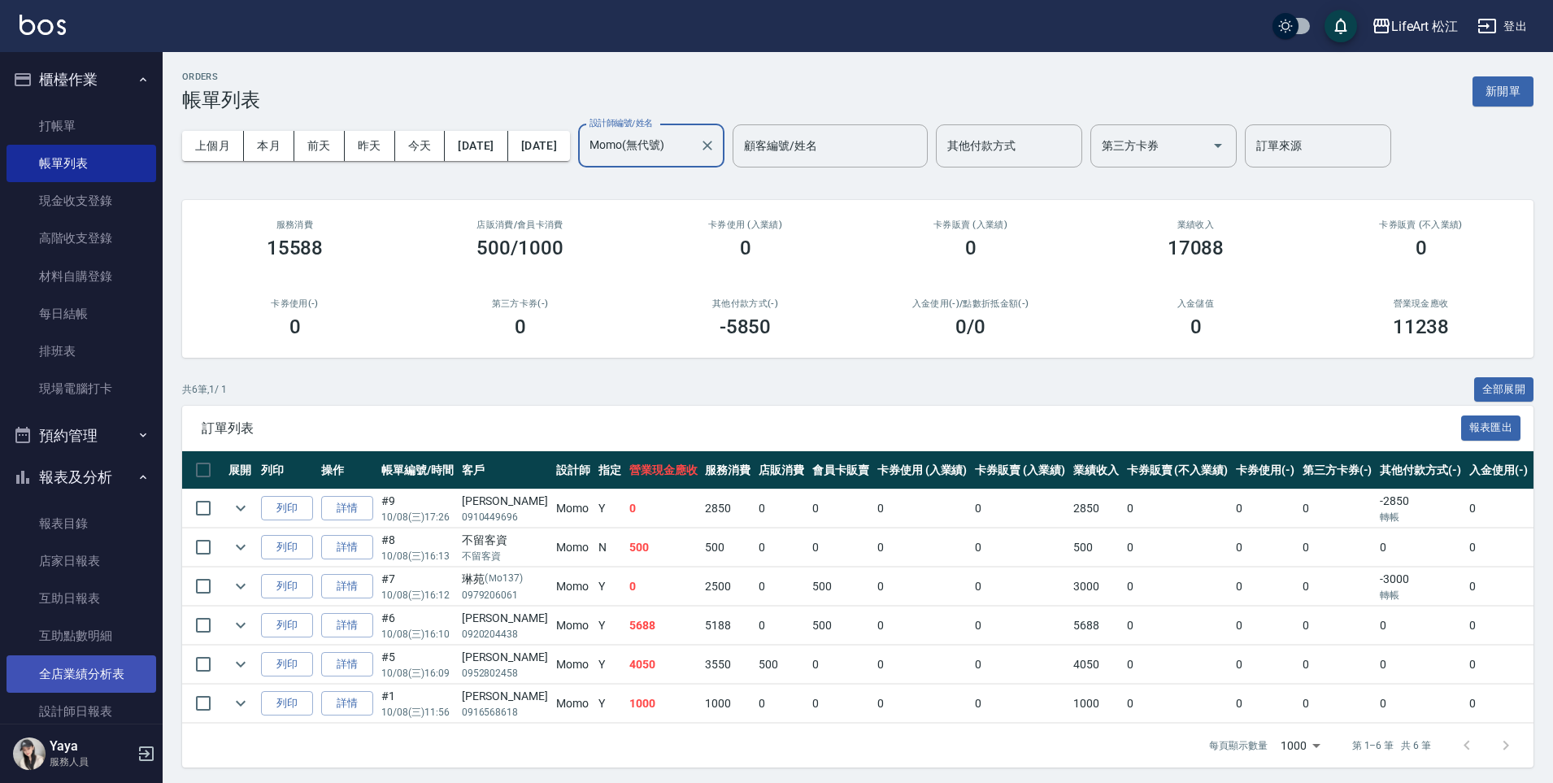
click at [80, 663] on link "全店業績分析表" at bounding box center [82, 673] width 150 height 37
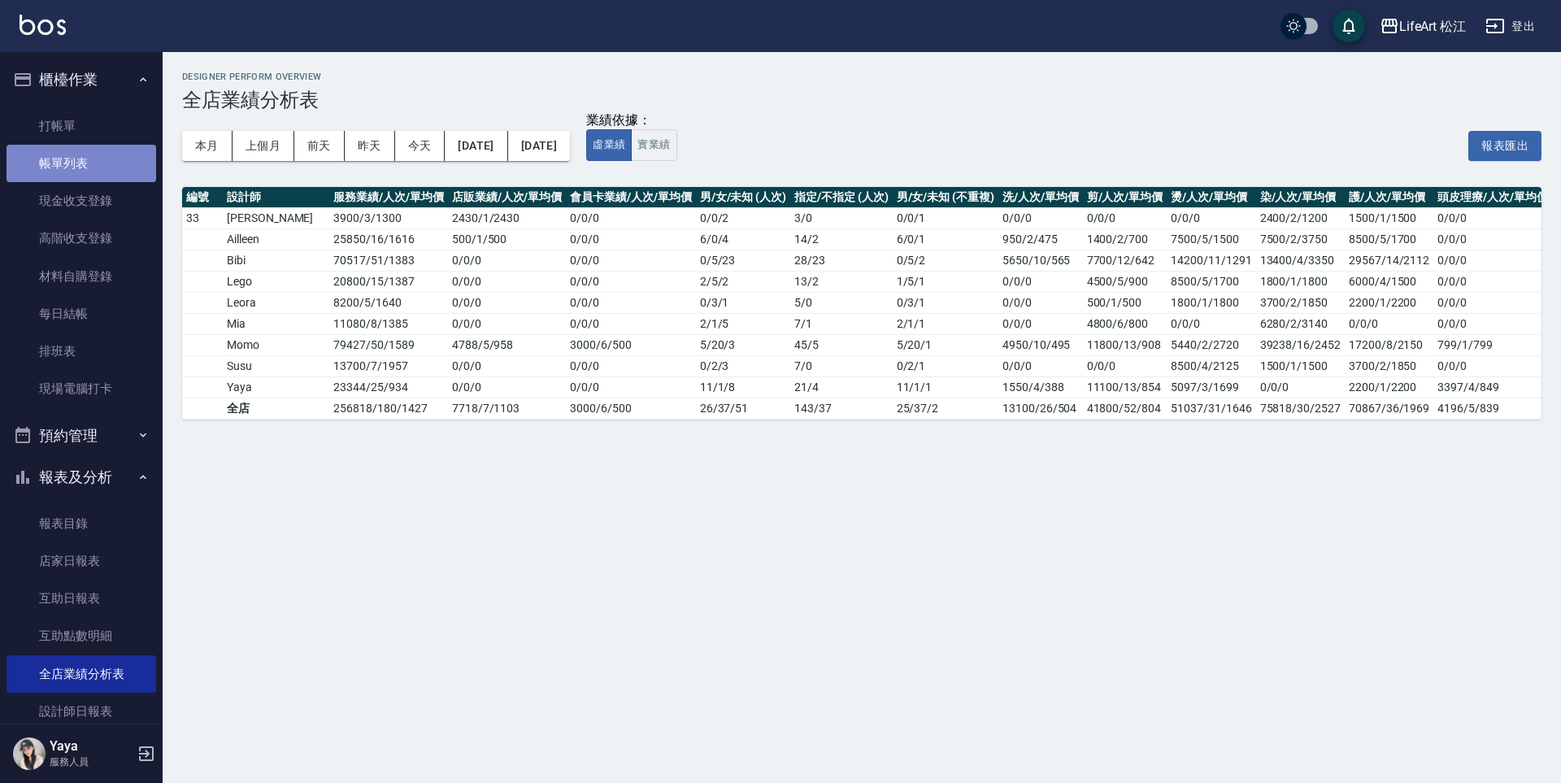
click at [93, 163] on link "帳單列表" at bounding box center [82, 163] width 150 height 37
